Goal: Check status: Check status

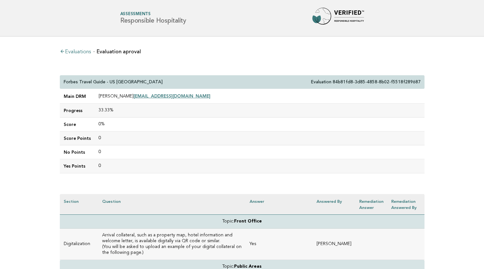
click at [80, 52] on link "Evaluations" at bounding box center [75, 51] width 31 height 5
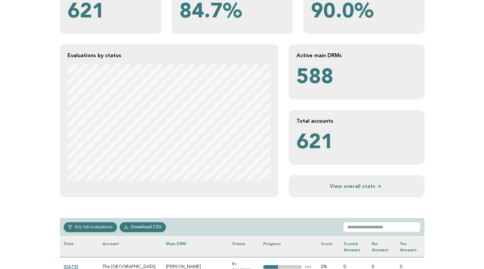
scroll to position [100, 0]
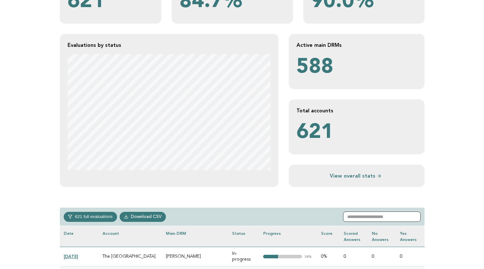
click at [368, 215] on input "text" at bounding box center [382, 217] width 78 height 10
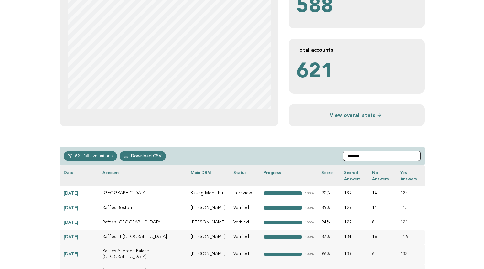
scroll to position [175, 0]
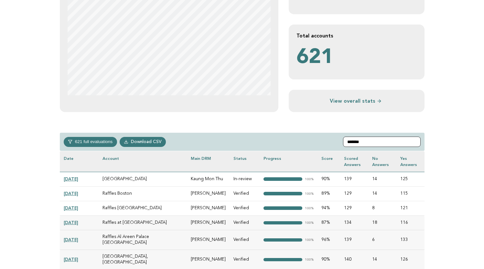
type input "*******"
click at [77, 178] on link "2025-02-04" at bounding box center [71, 178] width 15 height 5
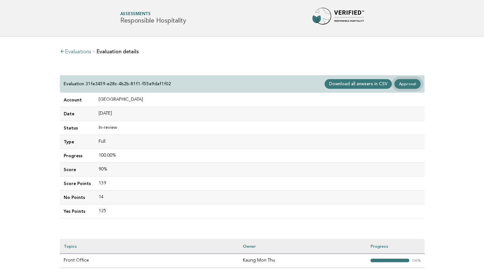
click at [407, 83] on link "Approval" at bounding box center [407, 84] width 26 height 10
